Goal: Task Accomplishment & Management: Use online tool/utility

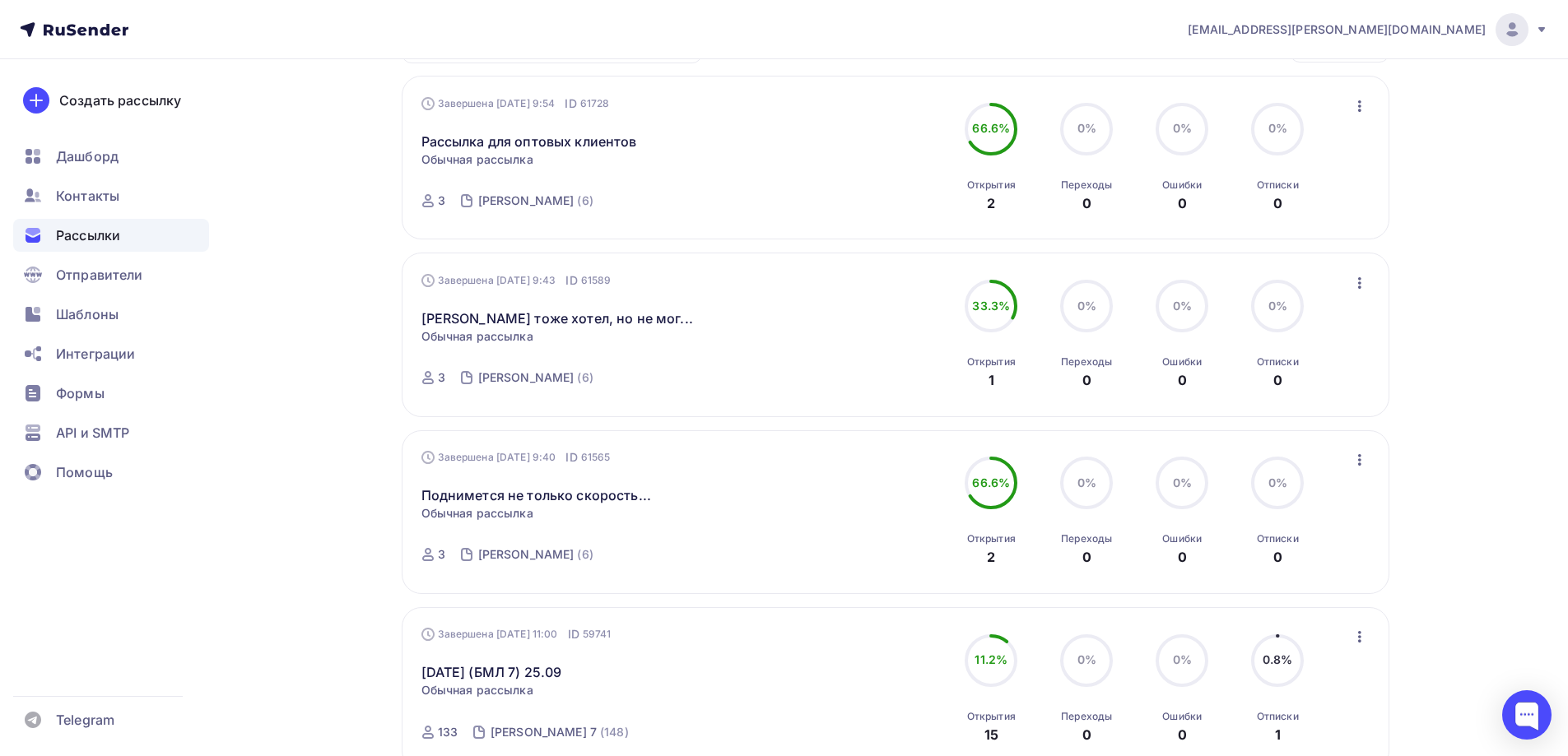
scroll to position [247, 0]
drag, startPoint x: 615, startPoint y: 318, endPoint x: 410, endPoint y: 310, distance: 205.2
click at [410, 310] on div "Завершена [DATE] 9:43 ID 61589 [PERSON_NAME] тоже хотел, но не мог... Статистик…" at bounding box center [895, 331] width 987 height 164
copy link "[PERSON_NAME] тоже хотел, но не мог..."
click at [575, 312] on link "[PERSON_NAME] тоже хотел, но не мог..." at bounding box center [557, 315] width 272 height 20
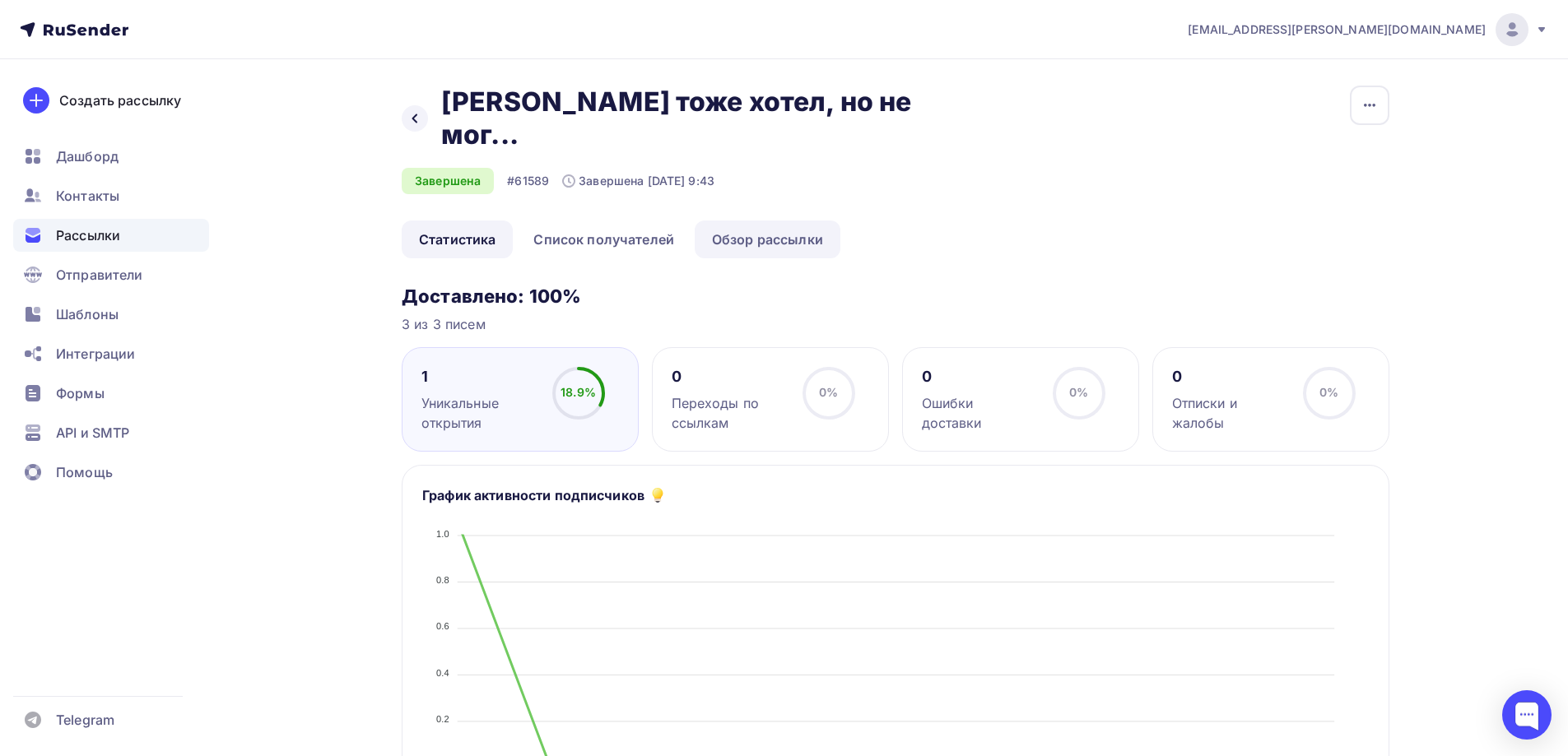
click at [801, 220] on link "Обзор рассылки" at bounding box center [768, 239] width 146 height 38
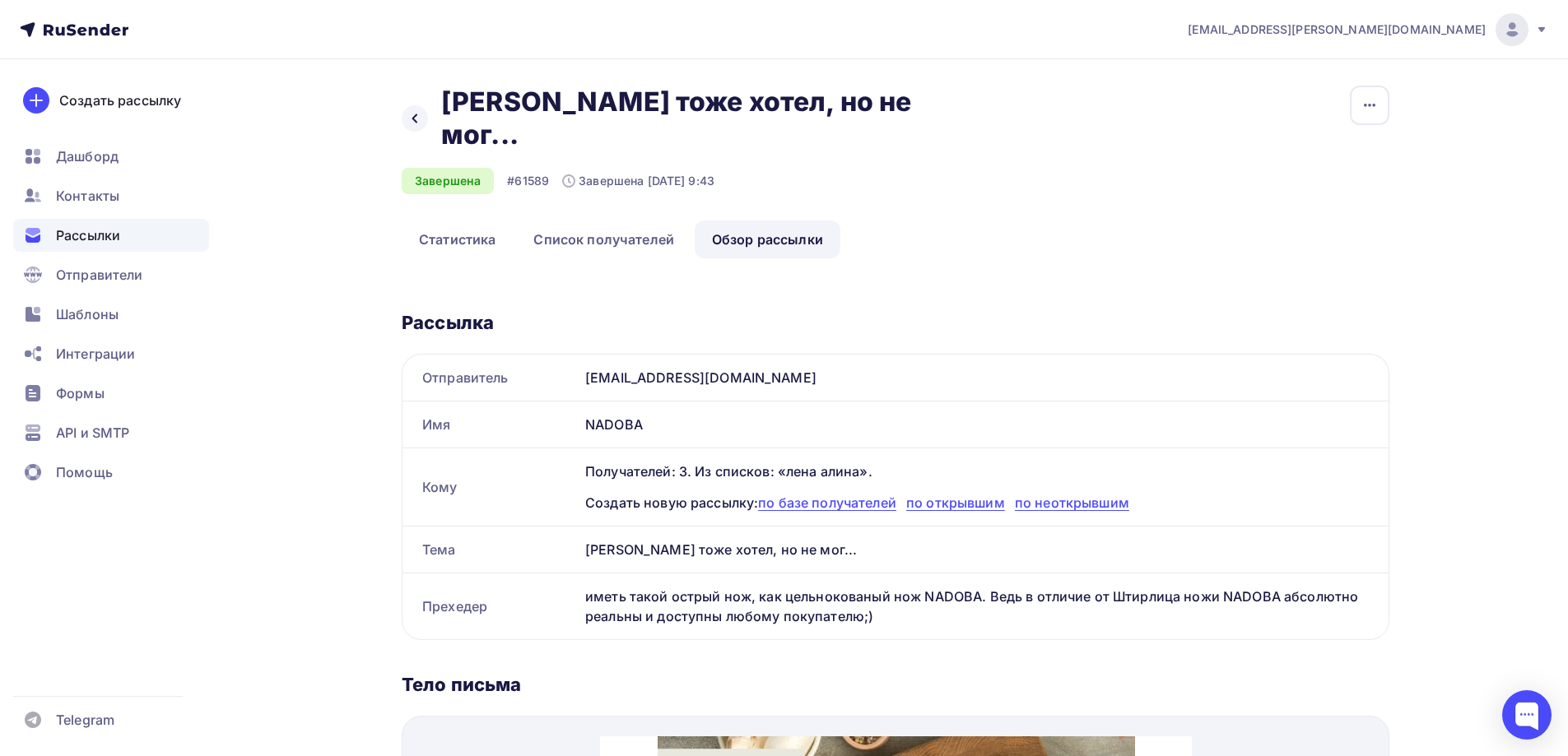
drag, startPoint x: 590, startPoint y: 555, endPoint x: 912, endPoint y: 595, distance: 324.5
click at [936, 585] on div "иметь такой острый нож, как цельнокованый нож NADOBA. Ведь в отличие от Штирлиц…" at bounding box center [984, 606] width 810 height 66
drag, startPoint x: 912, startPoint y: 595, endPoint x: 888, endPoint y: 590, distance: 24.5
click at [909, 594] on div "иметь такой острый нож, как цельнокованый нож NADOBA. Ведь в отличие от Штирлиц…" at bounding box center [984, 606] width 810 height 66
click at [905, 588] on div "иметь такой острый нож, как цельнокованый нож NADOBA. Ведь в отличие от Штирлиц…" at bounding box center [984, 606] width 810 height 66
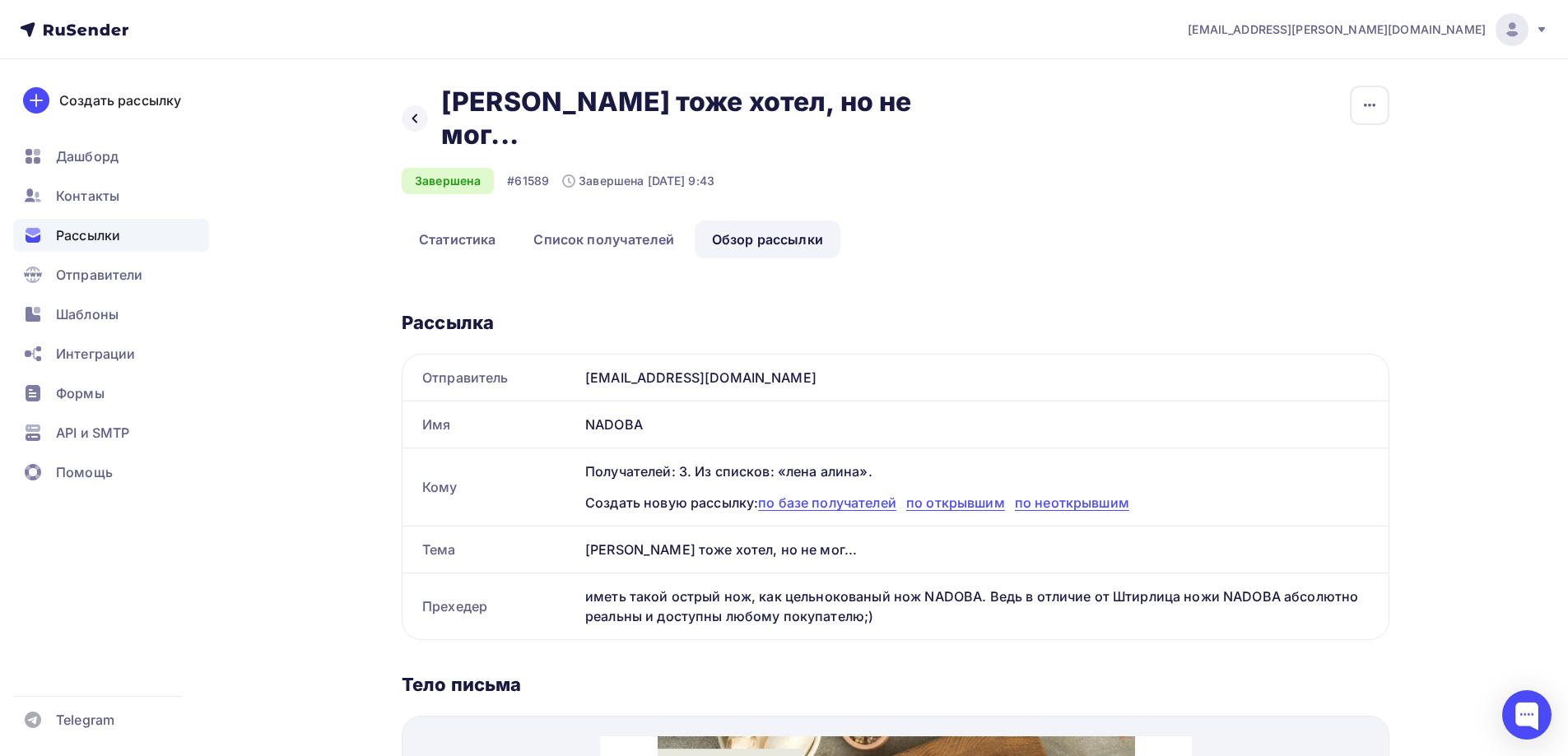
drag, startPoint x: 876, startPoint y: 594, endPoint x: 577, endPoint y: 558, distance: 301.2
click at [577, 573] on div "Прехедер иметь такой острый нож, как цельнокованый нож NADOBA. Ведь в отличие о…" at bounding box center [895, 606] width 986 height 66
copy div "Прехедер иметь такой острый нож, как цельнокованый нож NADOBA. Ведь в отличие о…"
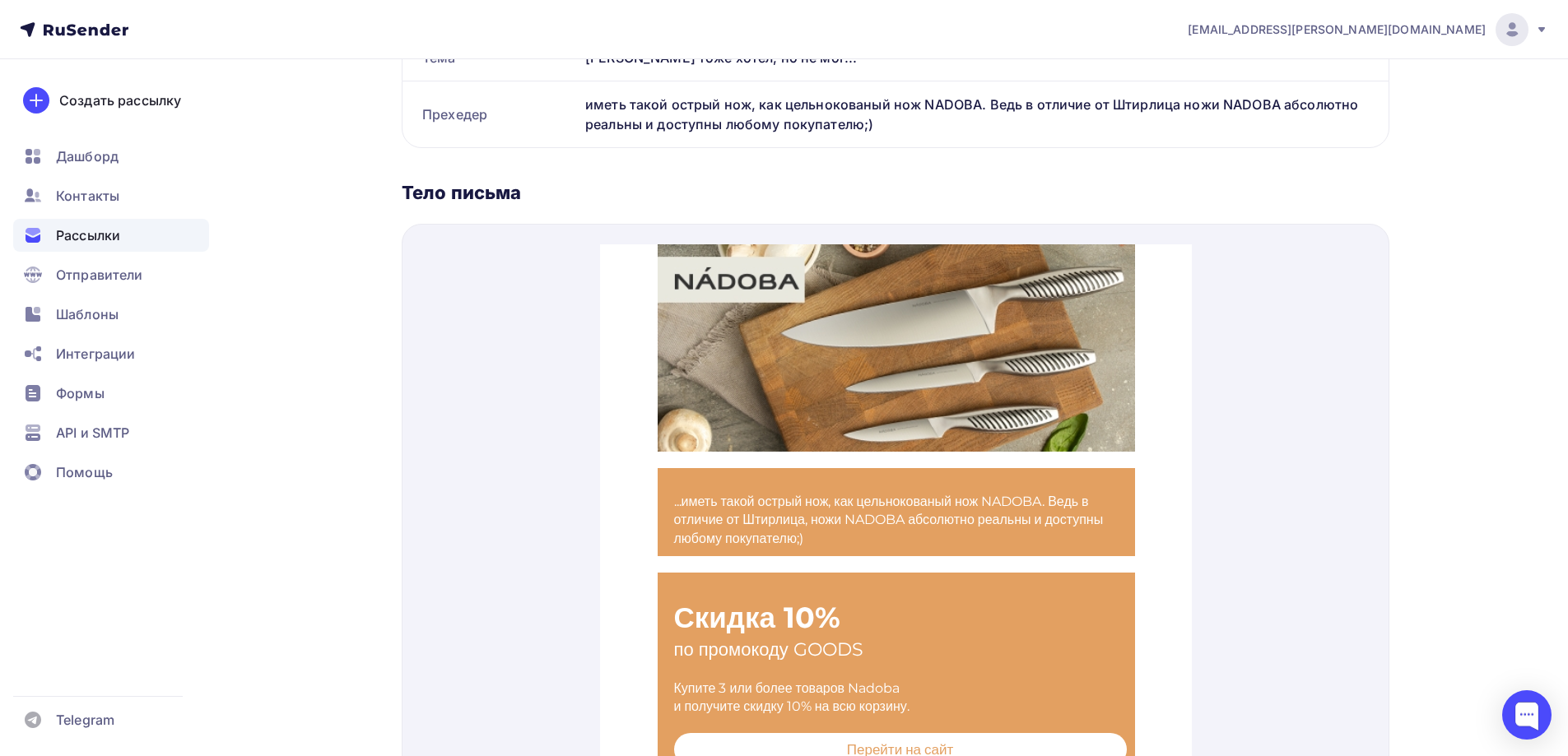
scroll to position [494, 0]
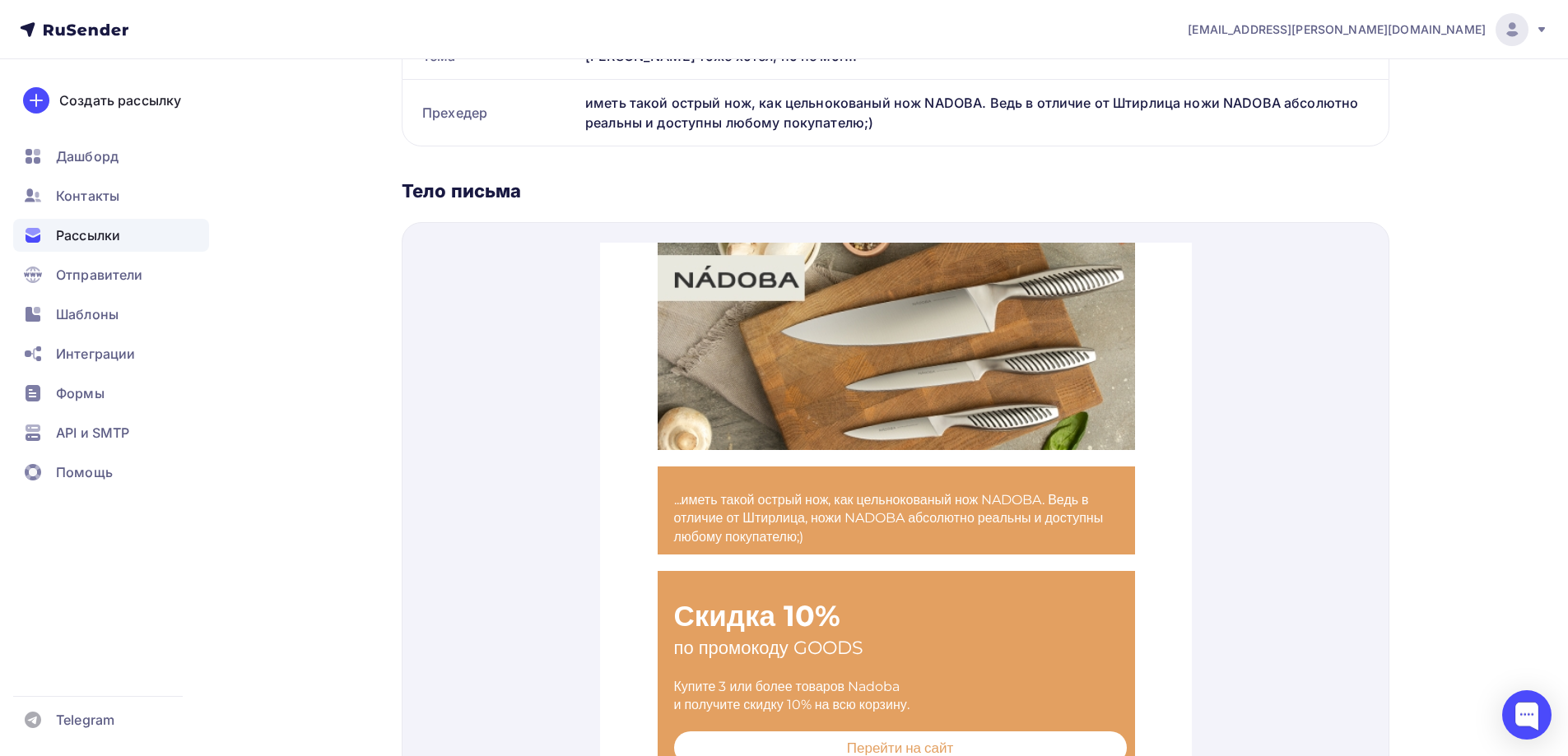
click at [1448, 332] on div "Назад Штирлиц тоже хотел, но не мог... [PERSON_NAME] тоже хотел, но не мог... З…" at bounding box center [784, 246] width 1349 height 1361
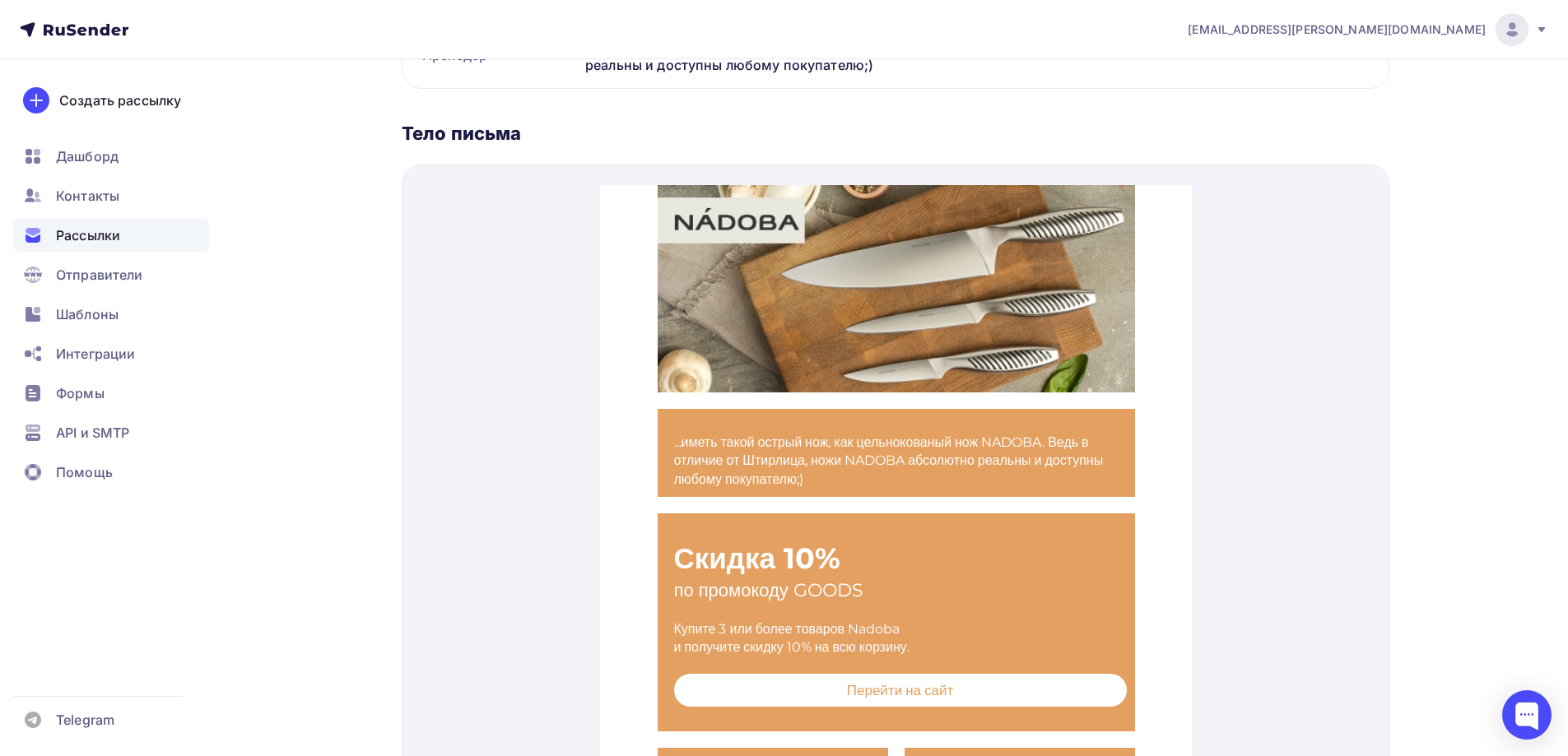
scroll to position [559, 0]
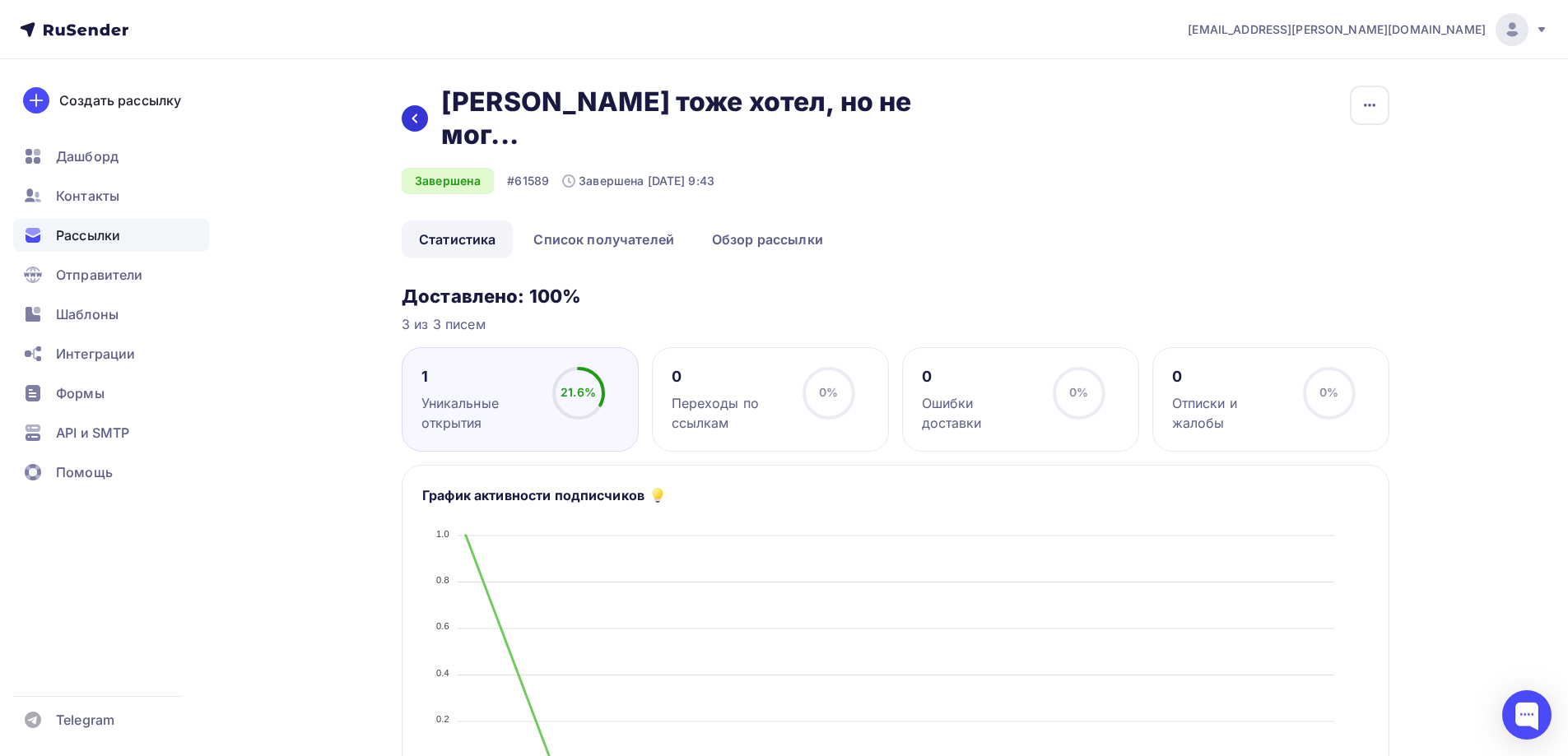
click at [420, 105] on div at bounding box center [414, 118] width 26 height 26
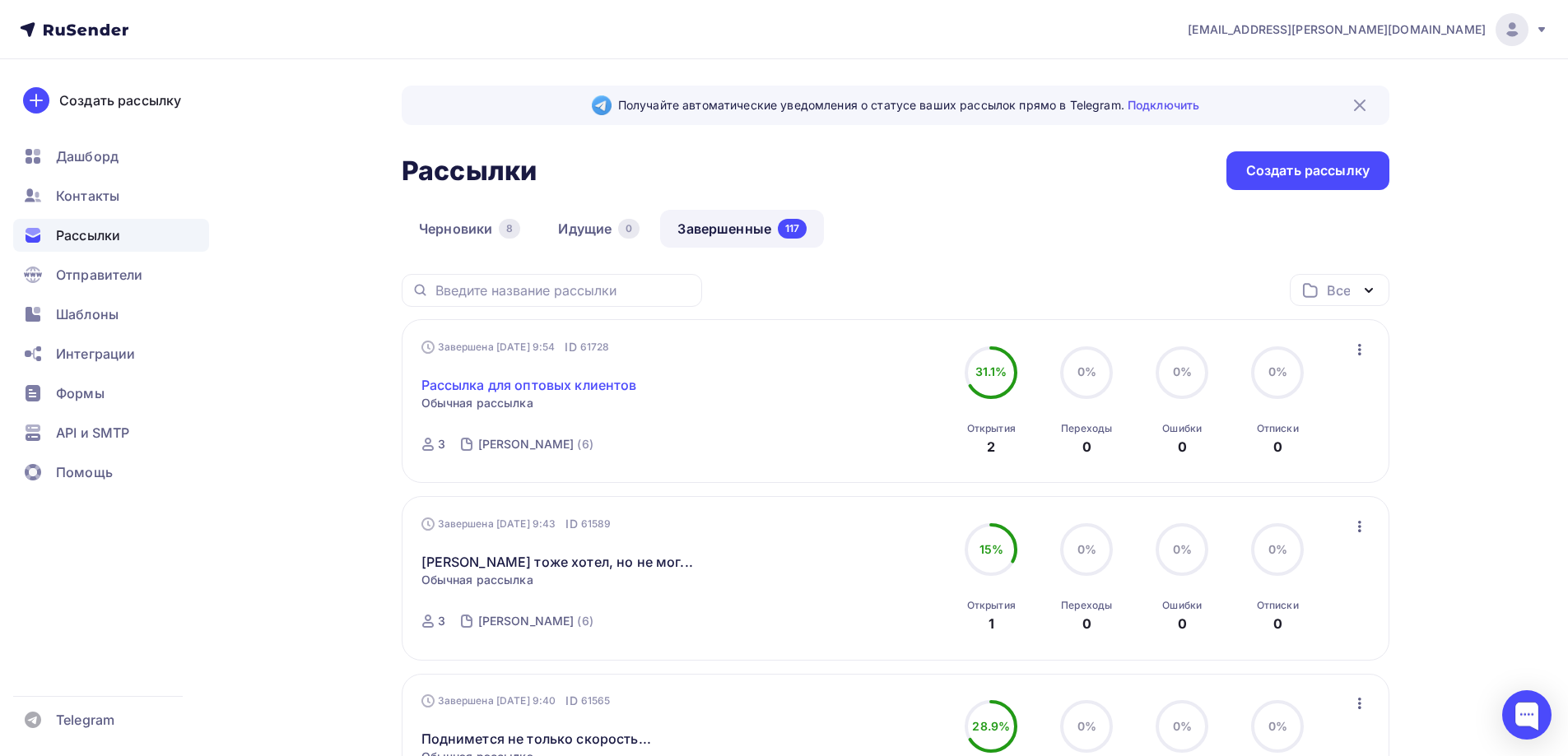
click at [601, 382] on link "Рассылка для оптовых клиентов" at bounding box center [529, 385] width 216 height 20
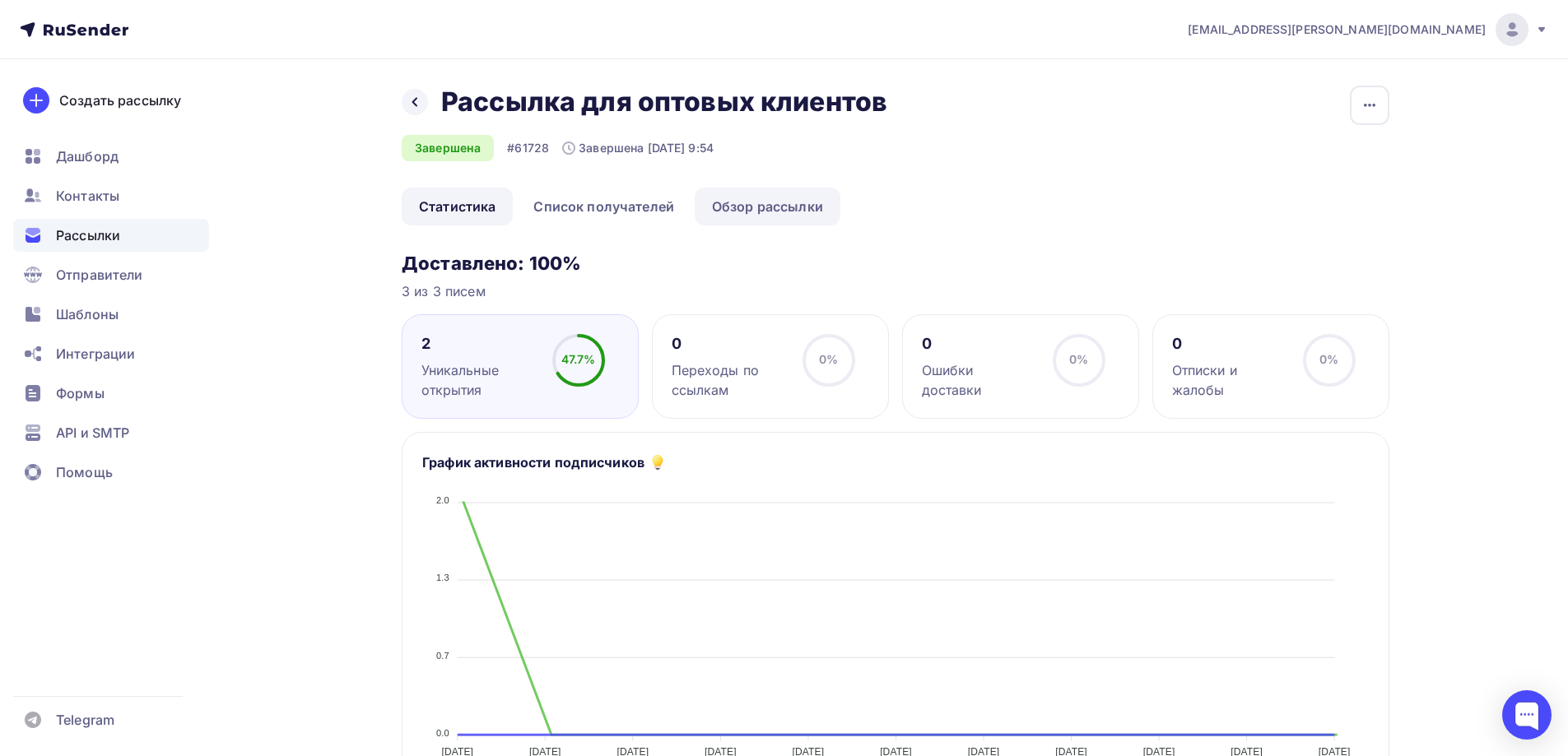
click at [779, 205] on link "Обзор рассылки" at bounding box center [768, 206] width 146 height 38
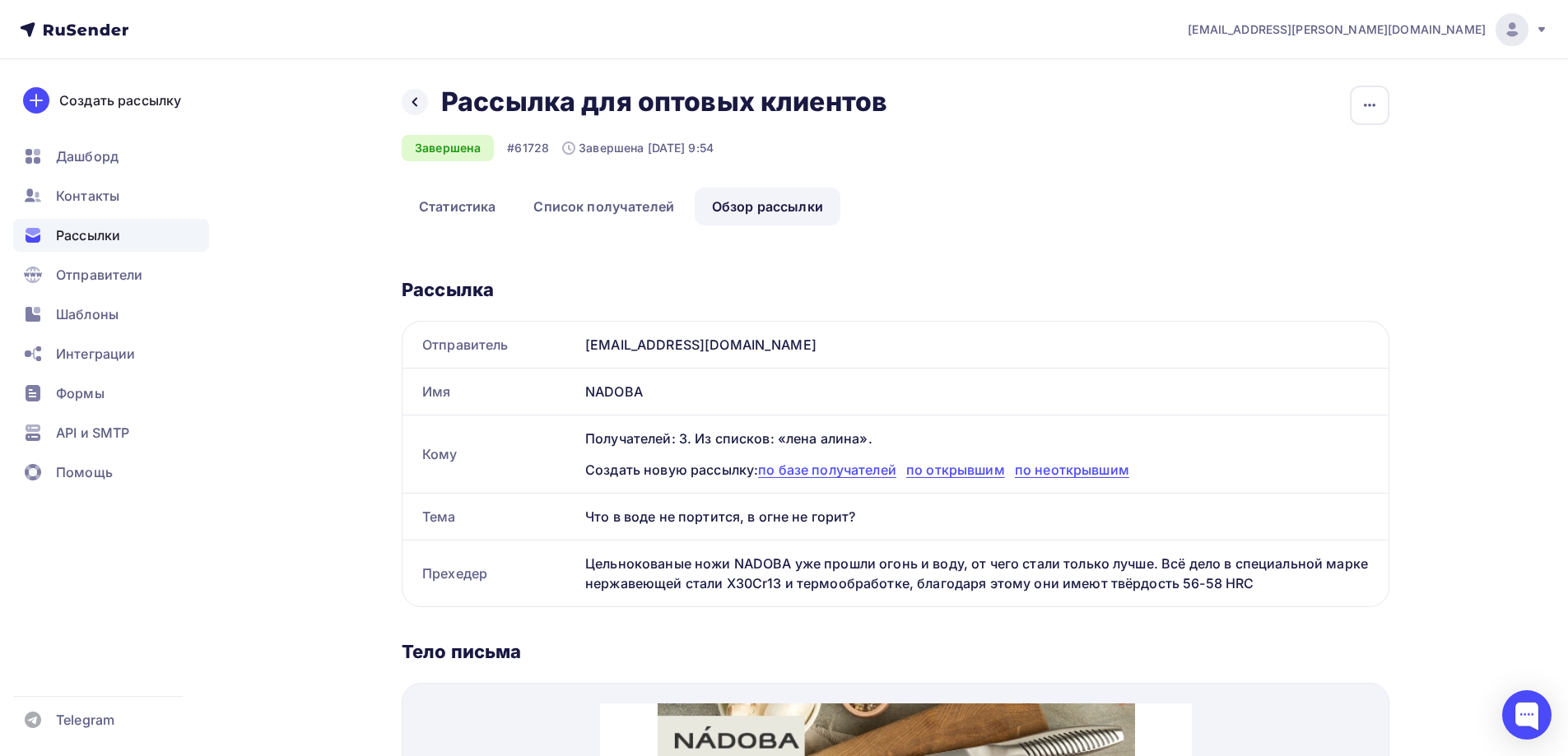
drag, startPoint x: 851, startPoint y: 519, endPoint x: 571, endPoint y: 518, distance: 280.0
click at [559, 525] on div "Тема Что в воде не портится, в огне не горит?" at bounding box center [895, 517] width 986 height 46
copy div "Тема Что в воде не портится, в огне не горит?"
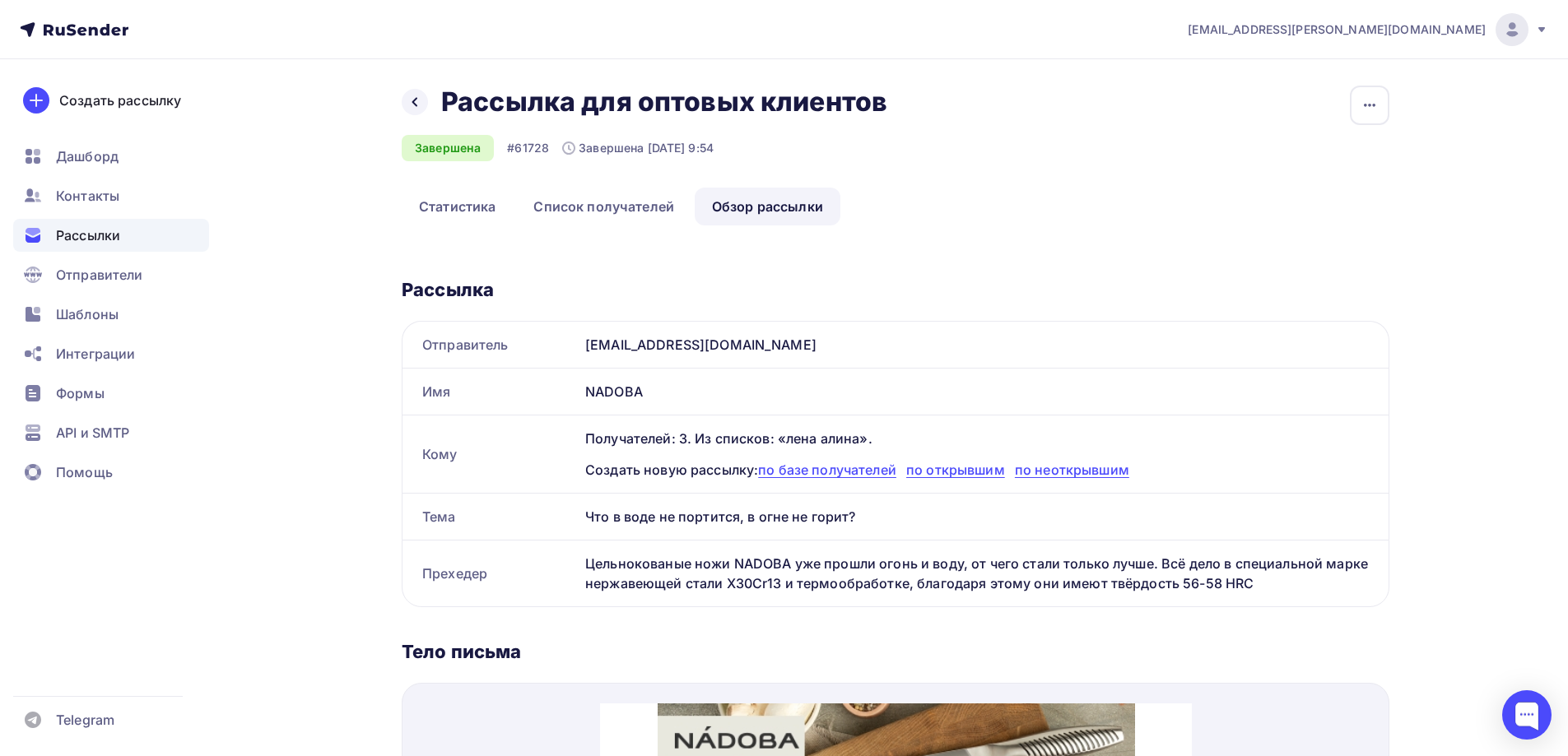
drag, startPoint x: 584, startPoint y: 559, endPoint x: 1305, endPoint y: 589, distance: 721.6
click at [1305, 589] on div "Цельнокованые ножи NADOBA уже прошли огонь и воду, от чего стали только лучше. …" at bounding box center [984, 573] width 810 height 66
copy div "Цельнокованые ножи NADOBA уже прошли огонь и воду, от чего стали только лучше. …"
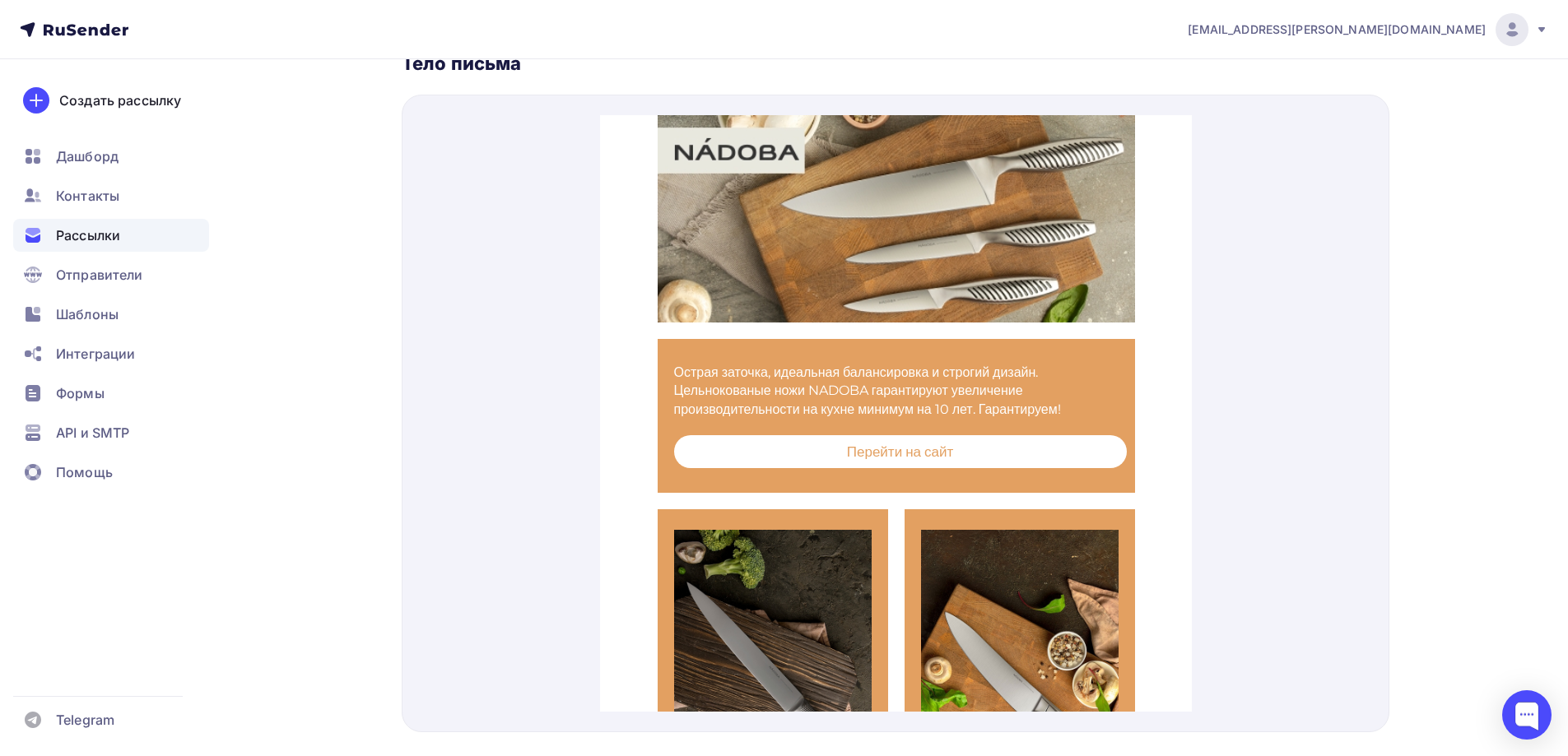
scroll to position [548, 0]
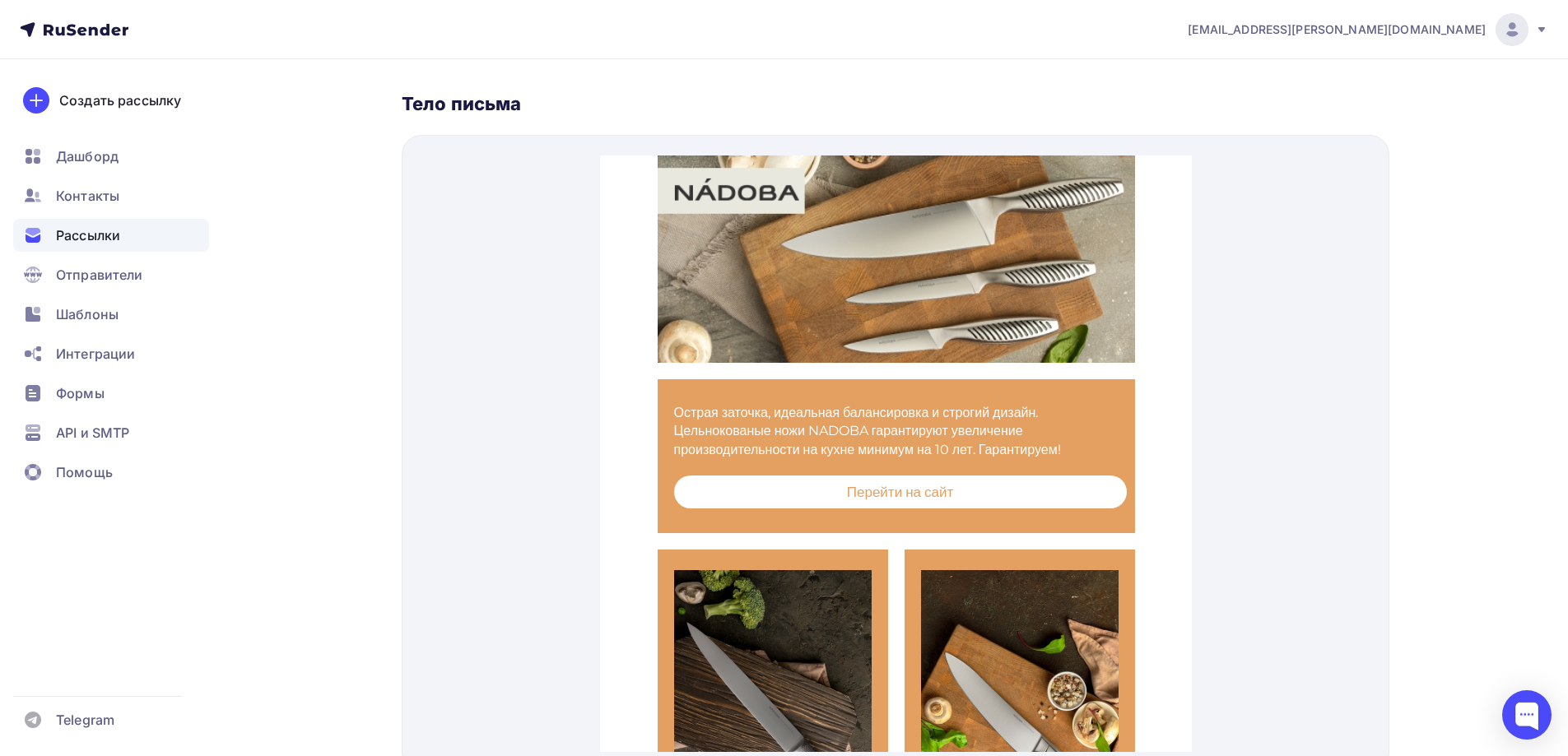
click at [1495, 255] on div "[EMAIL_ADDRESS][PERSON_NAME][DOMAIN_NAME] Аккаунт Тарифы Выйти Создать рассылку…" at bounding box center [784, 145] width 1568 height 1387
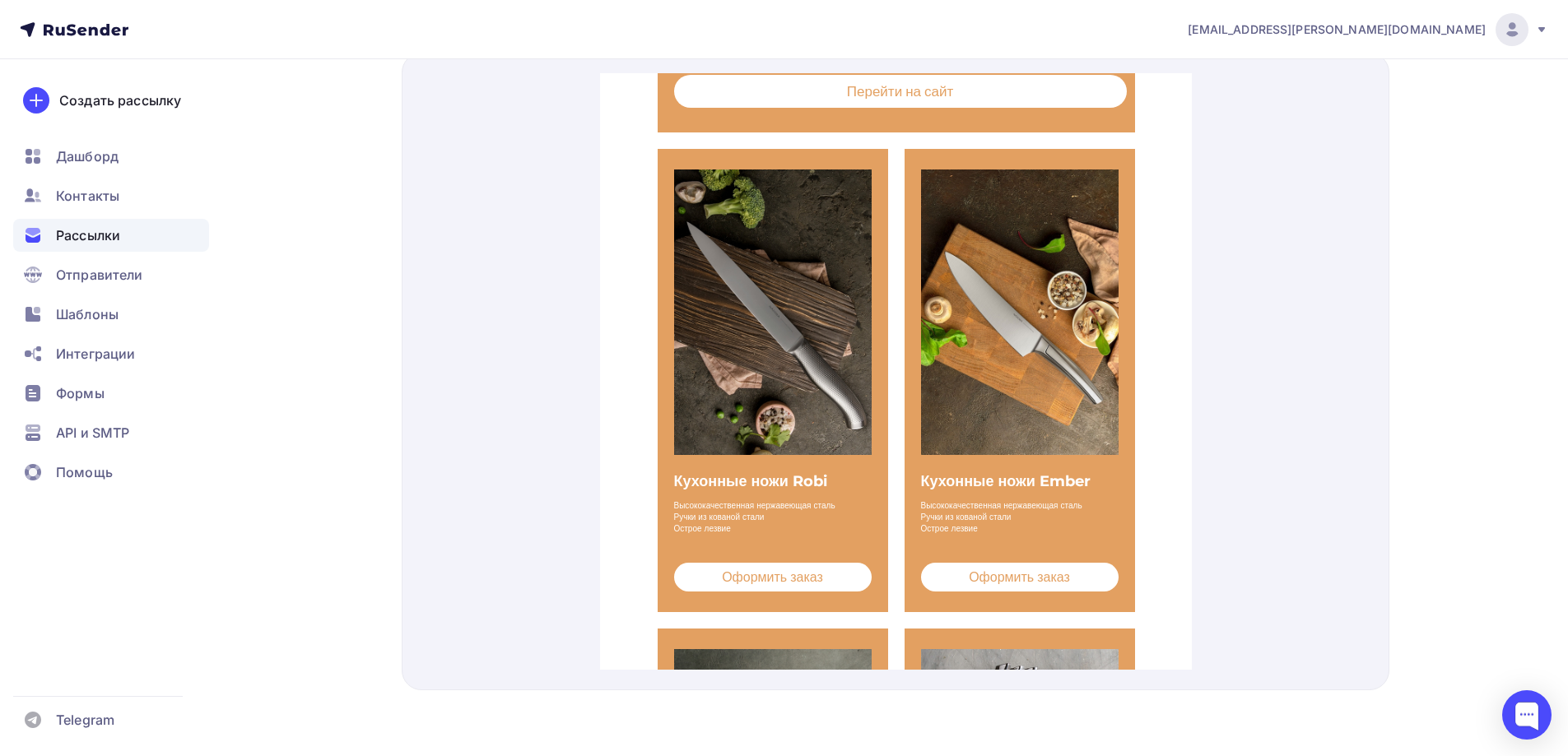
scroll to position [321, 0]
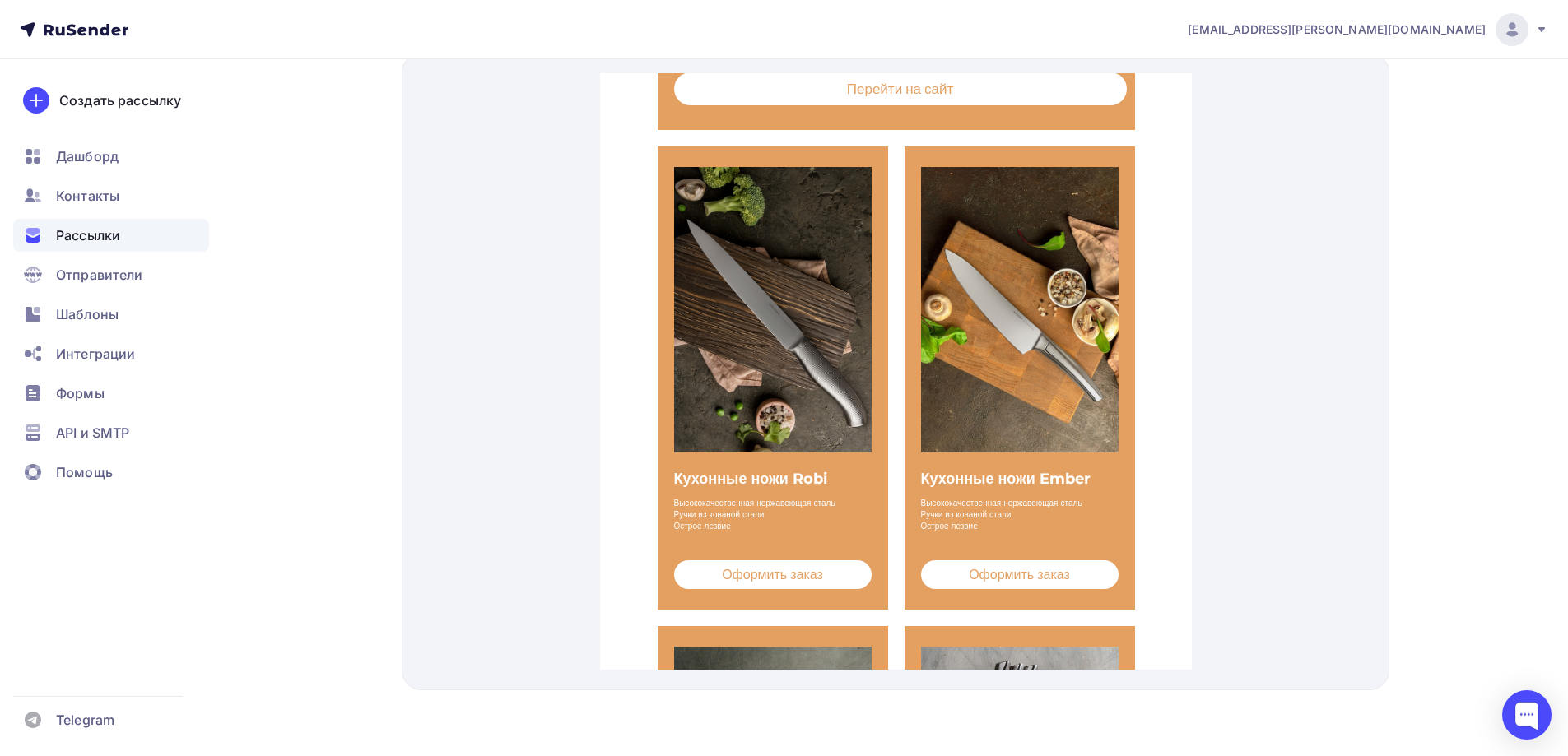
drag, startPoint x: 1184, startPoint y: 217, endPoint x: 1796, endPoint y: 317, distance: 620.1
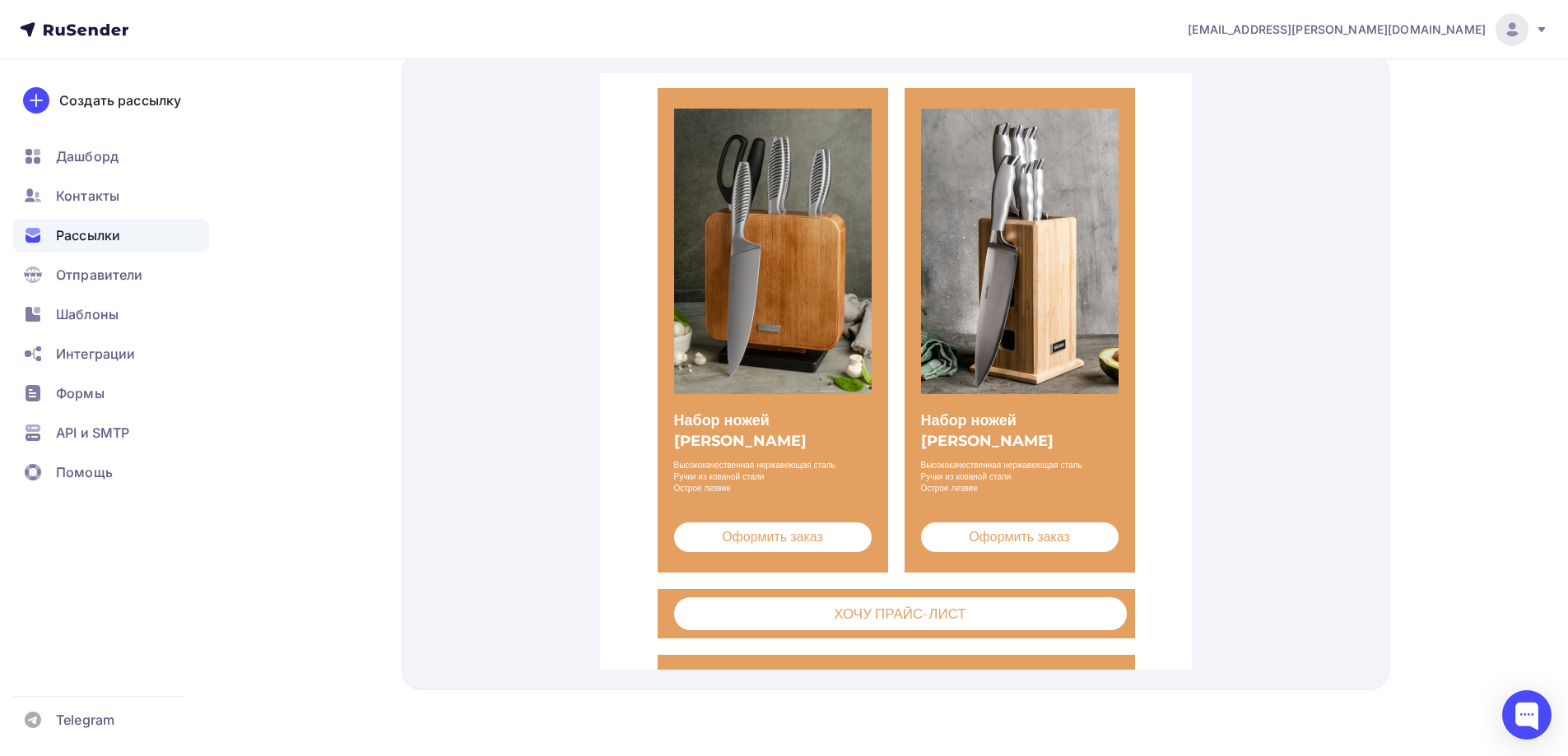
scroll to position [844, 0]
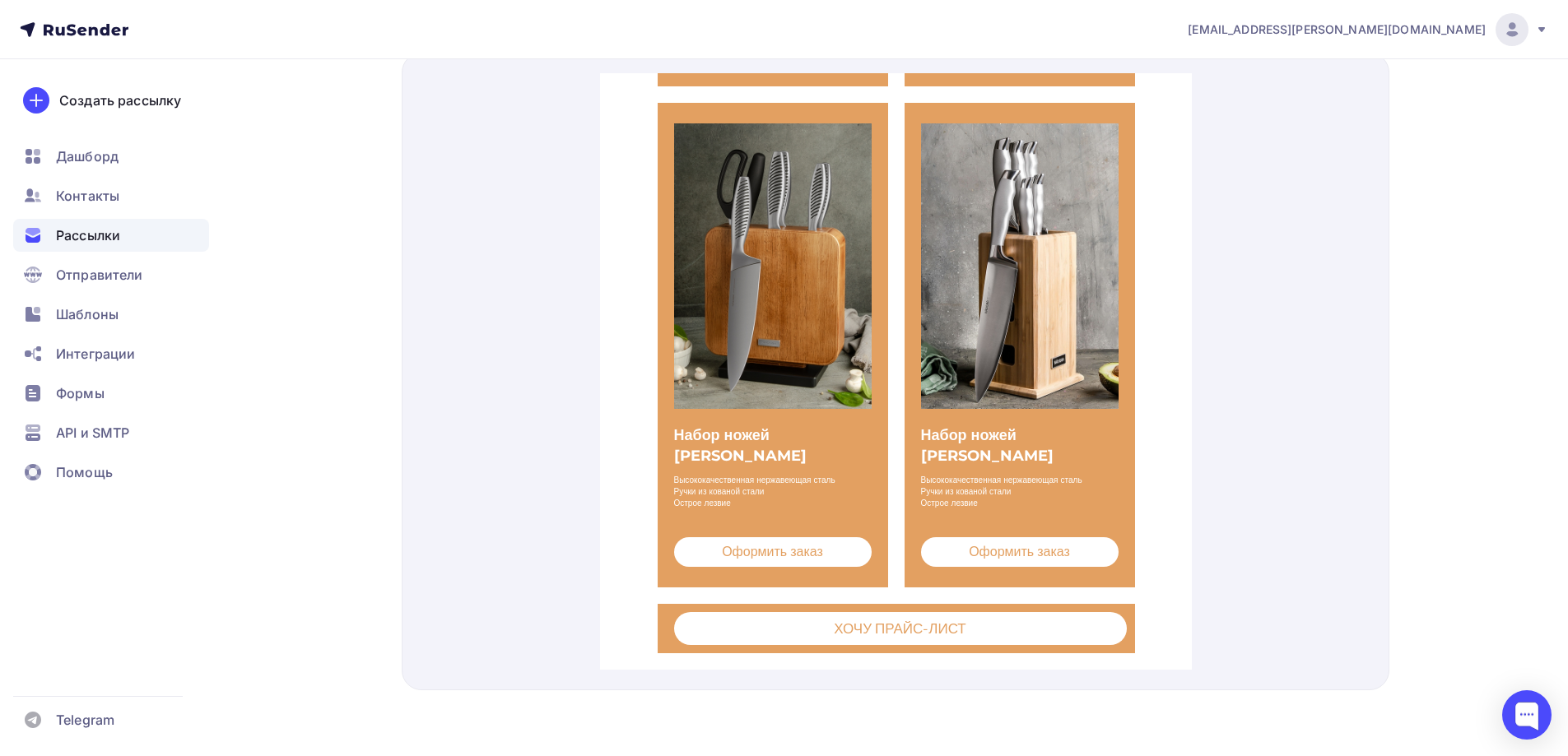
drag, startPoint x: 1183, startPoint y: 421, endPoint x: 1977, endPoint y: 415, distance: 794.0
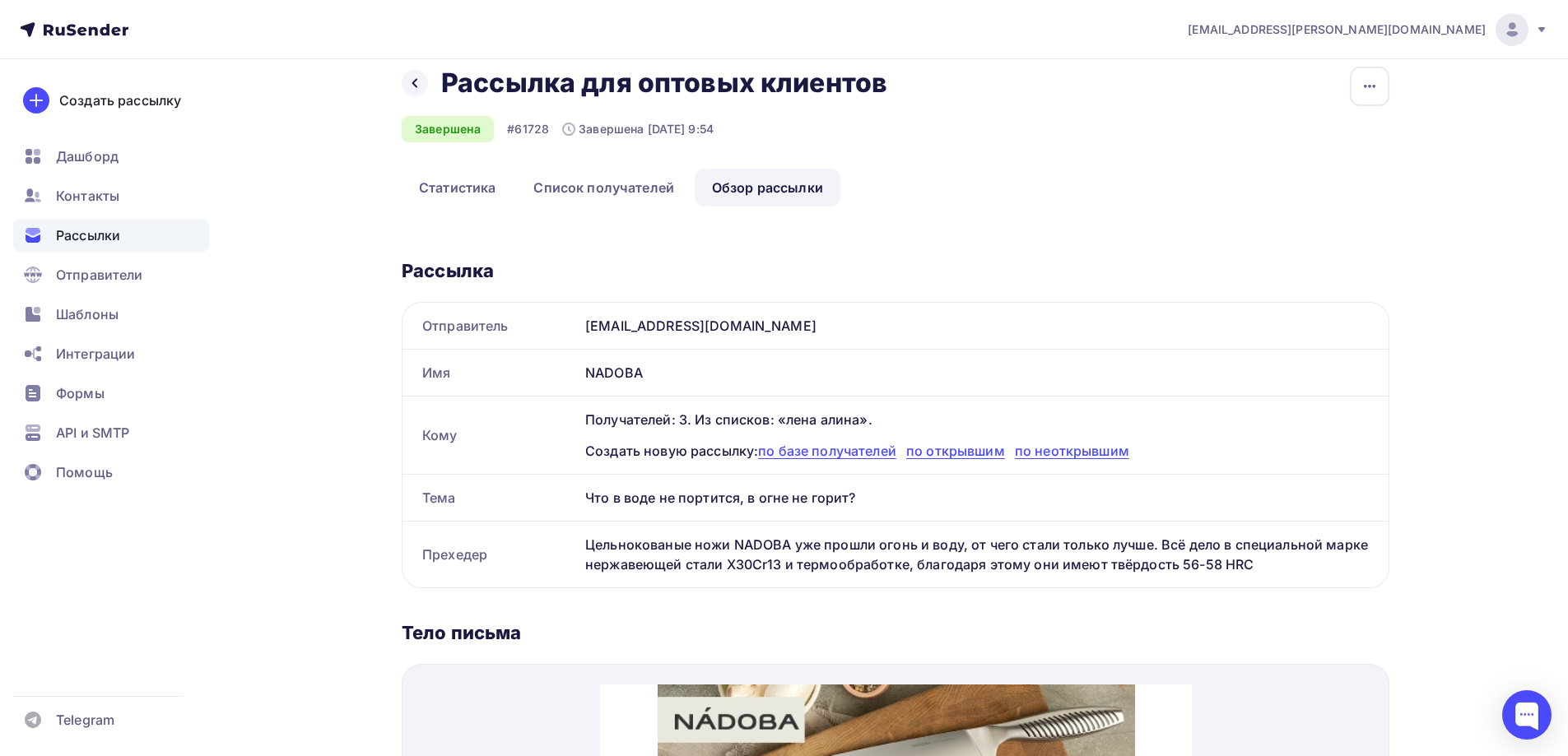
scroll to position [0, 0]
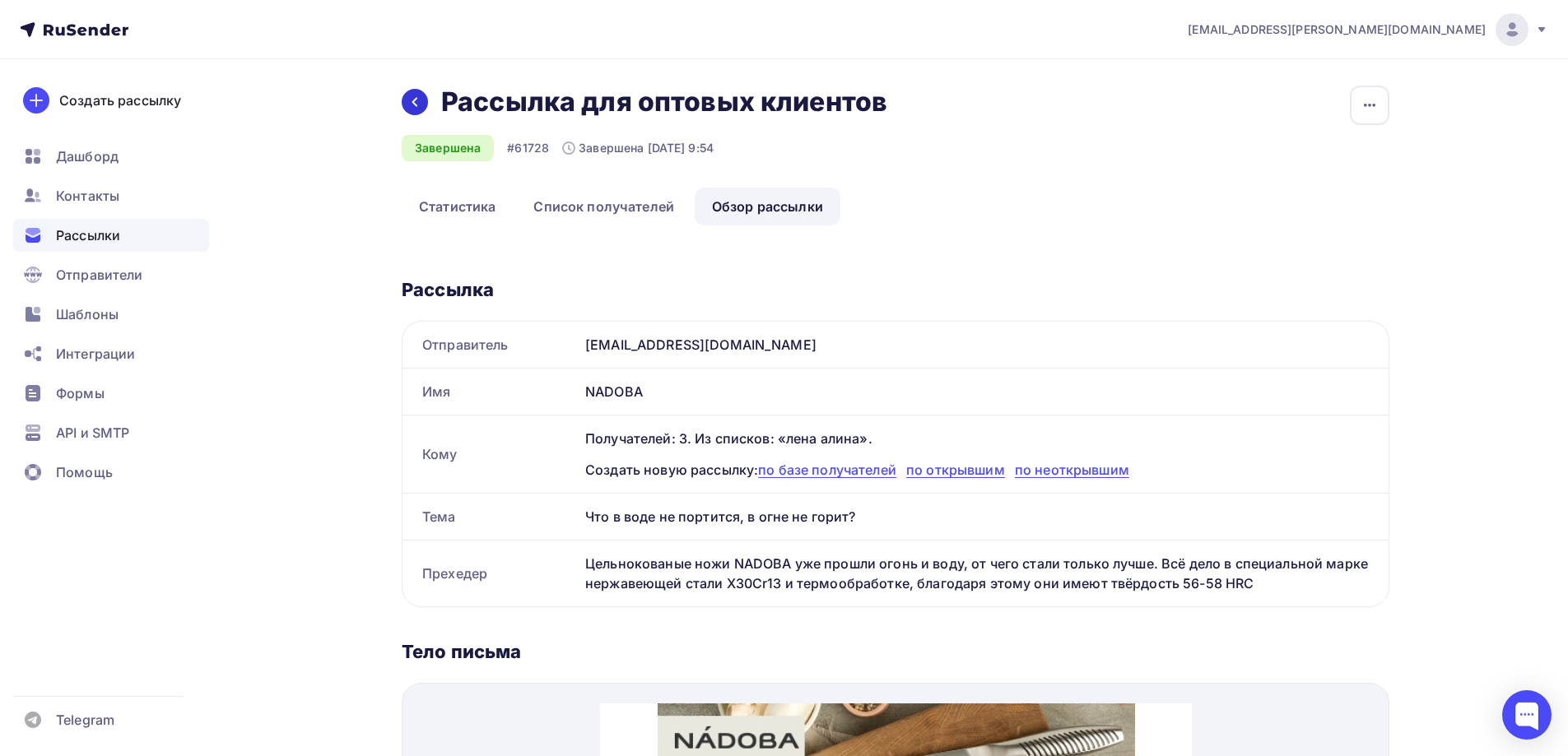
click at [414, 102] on icon at bounding box center [415, 102] width 14 height 14
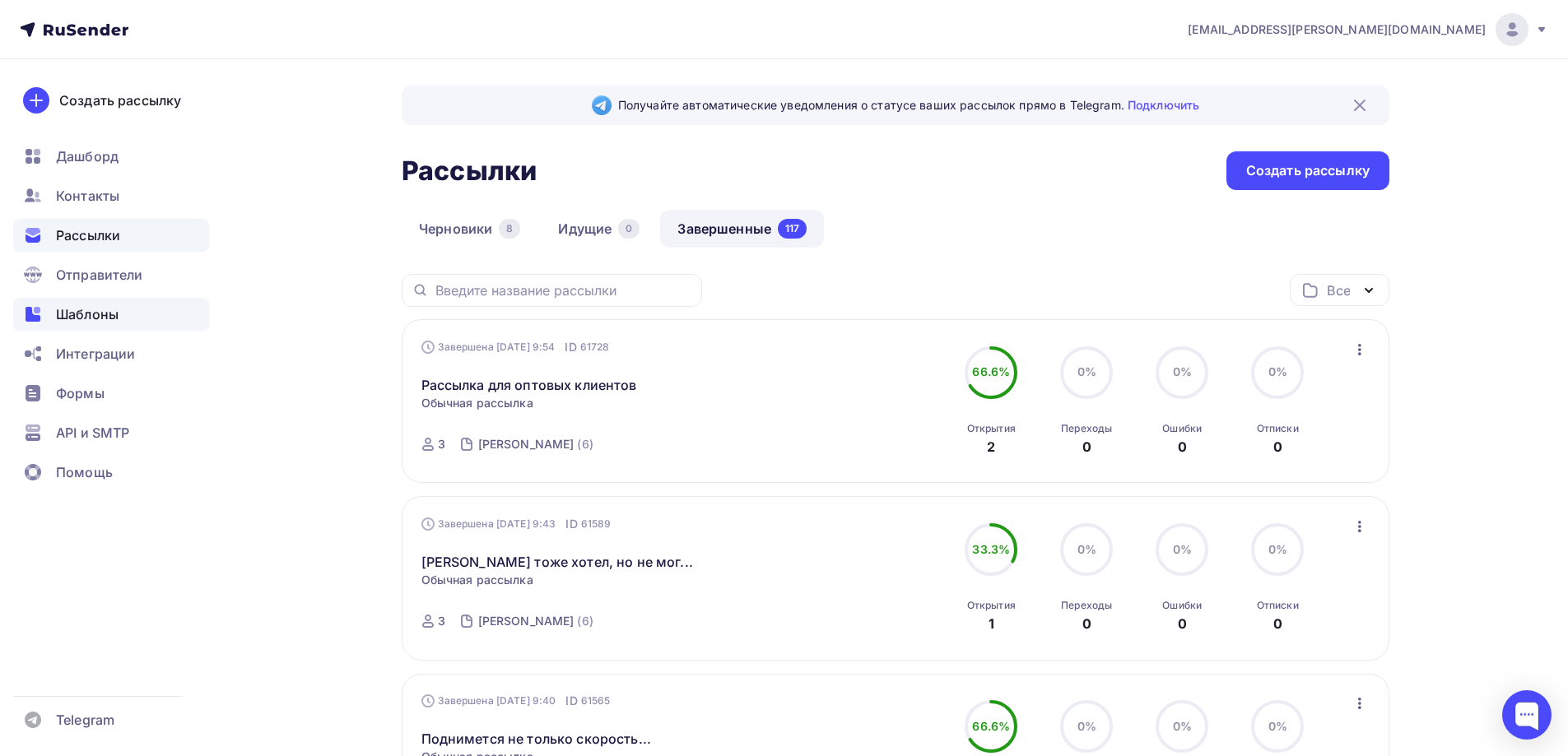
click at [89, 311] on span "Шаблоны" at bounding box center [86, 314] width 62 height 20
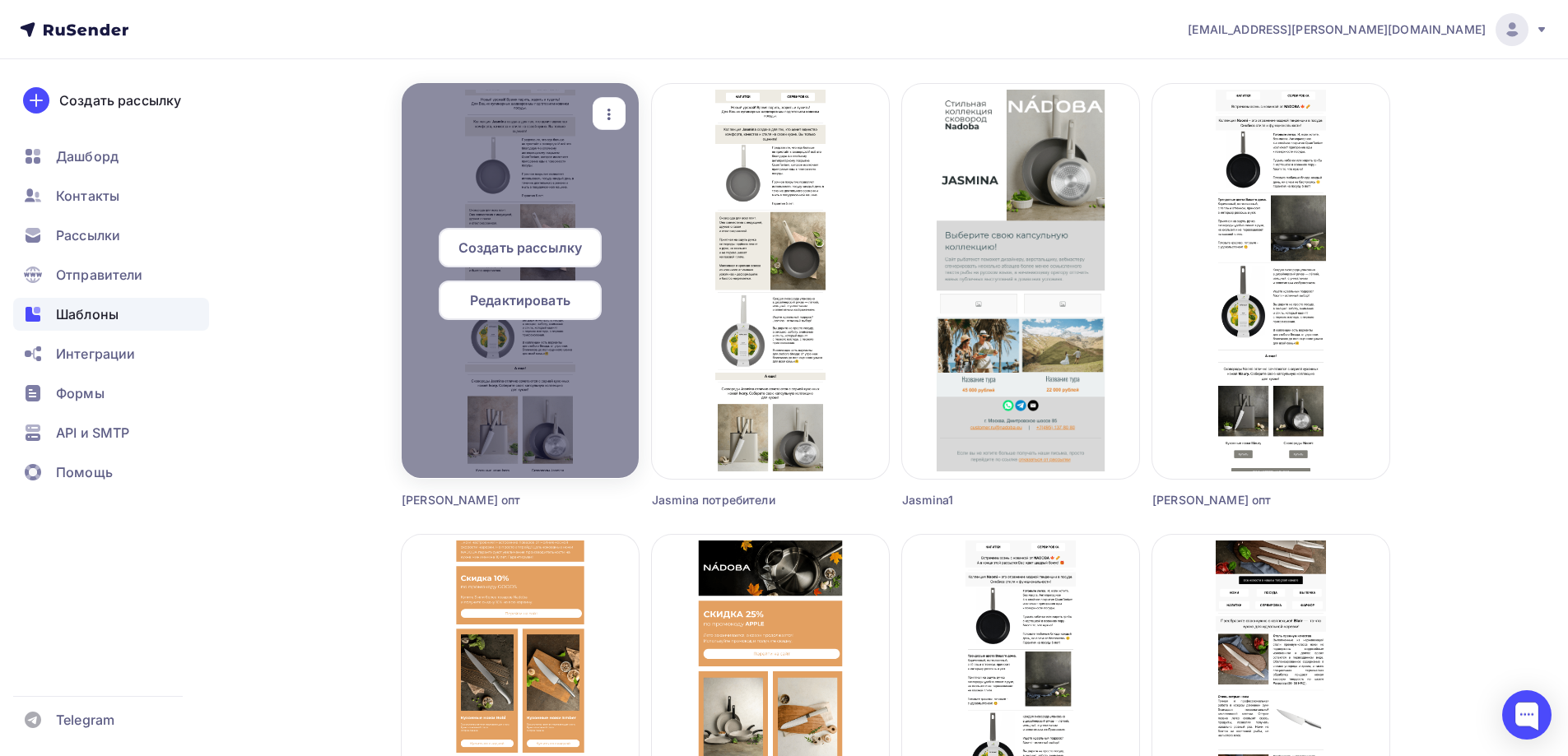
scroll to position [905, 0]
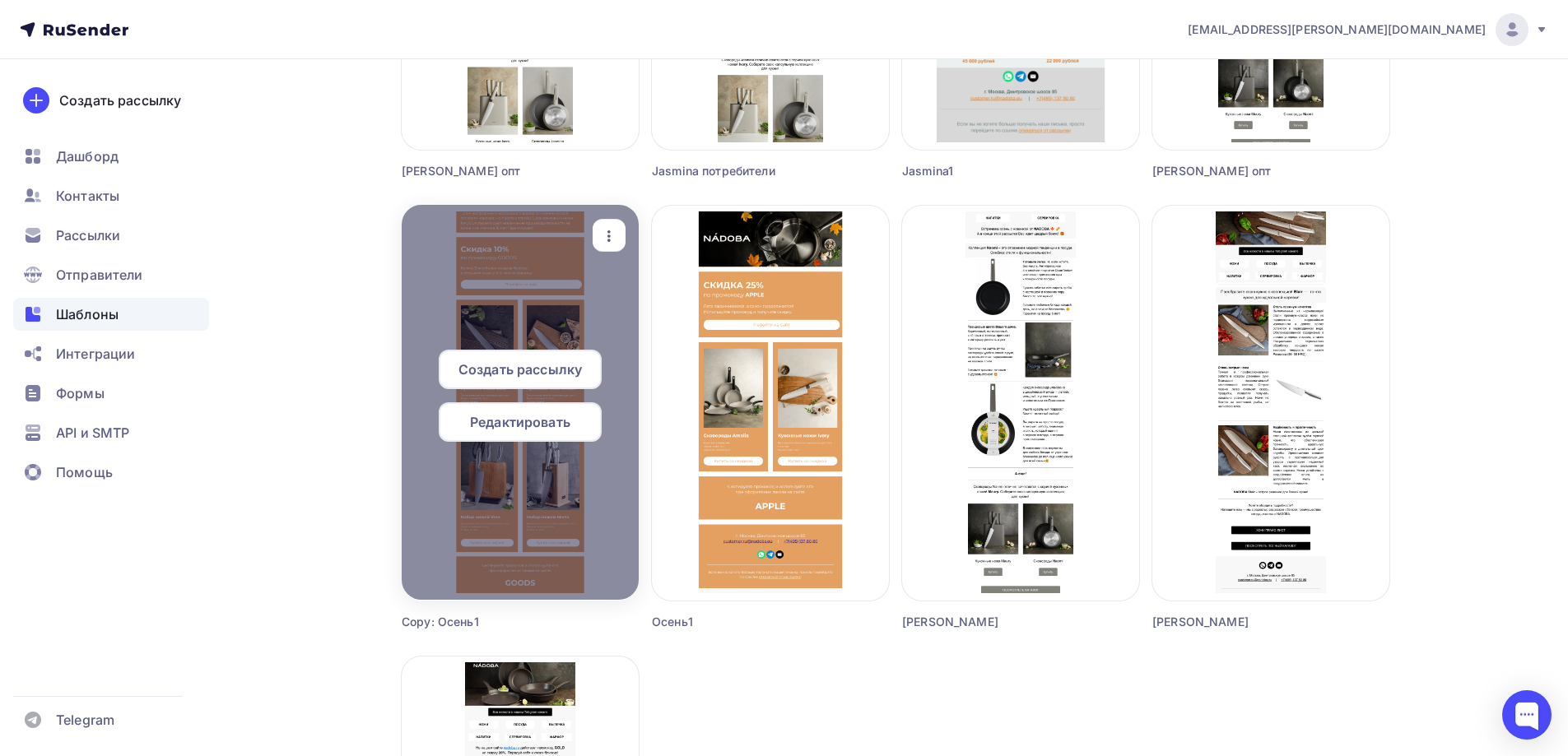
click at [607, 229] on icon "button" at bounding box center [609, 236] width 20 height 20
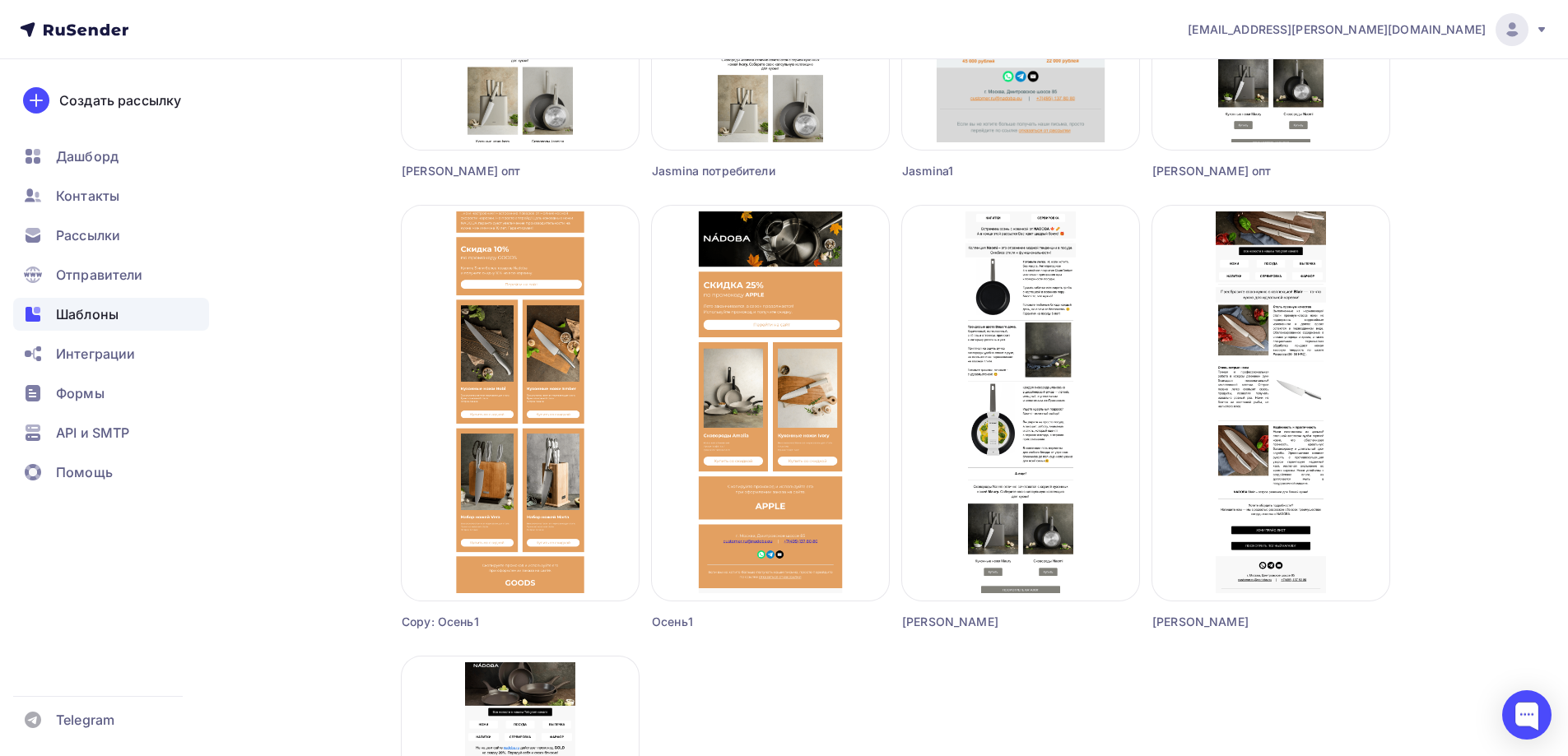
click at [254, 310] on div "Шаблоны Шаблоны Галерея Мои шаблоны Из рассылок Создать шаблон в конструкторе С…" at bounding box center [784, 210] width 1349 height 2112
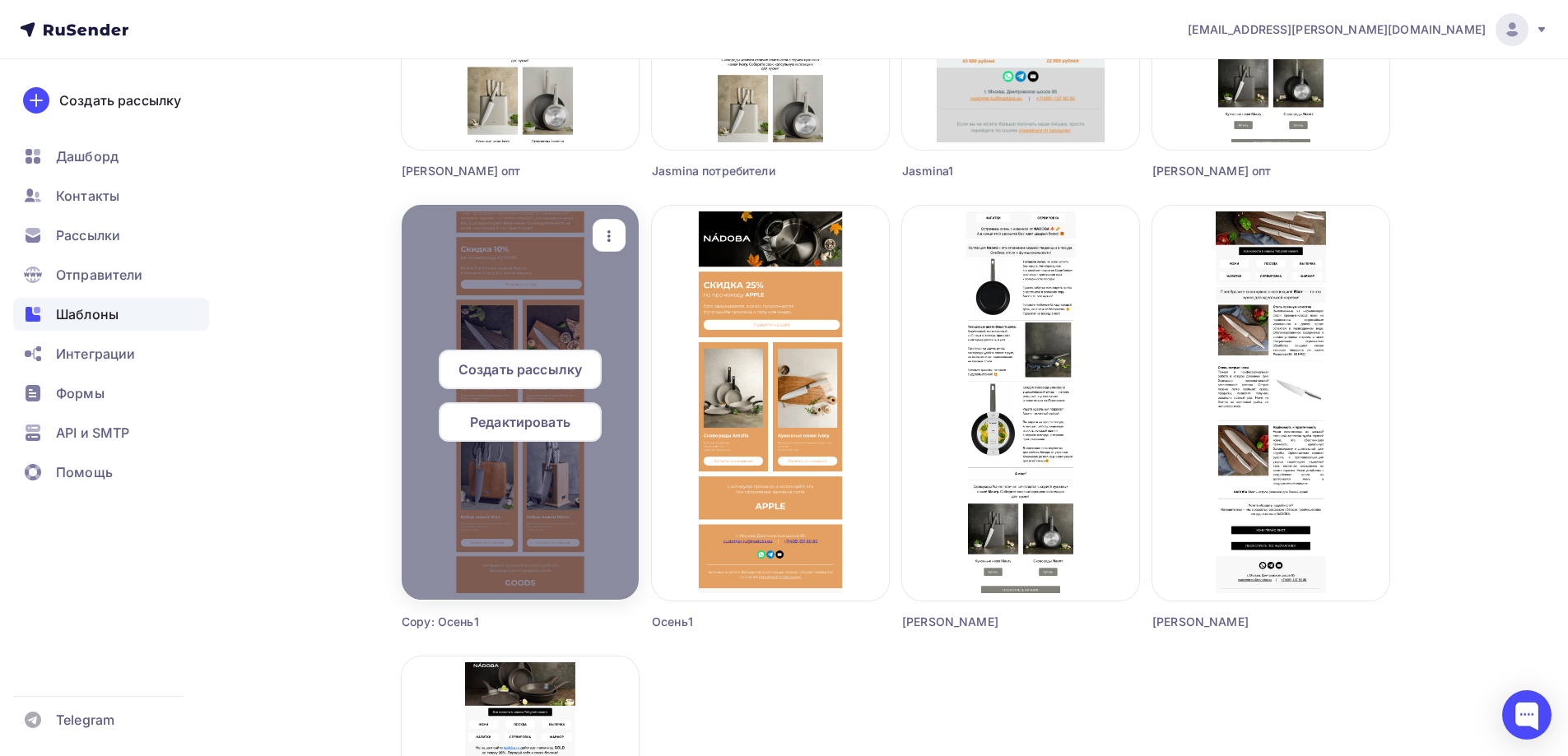
click at [515, 369] on span "Создать рассылку" at bounding box center [519, 370] width 123 height 20
